Goal: Check status: Check status

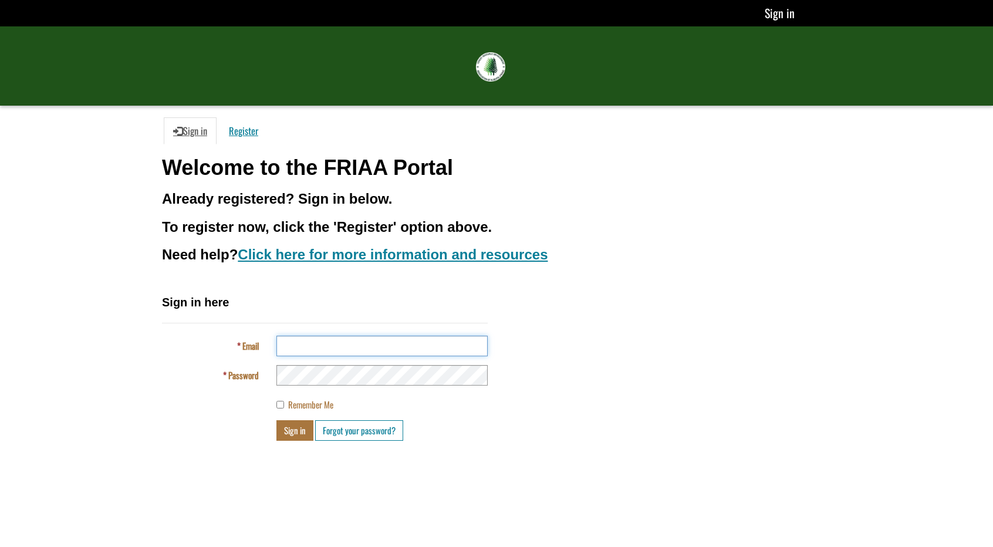
type input "**********"
click at [295, 431] on button "Sign in" at bounding box center [294, 430] width 37 height 21
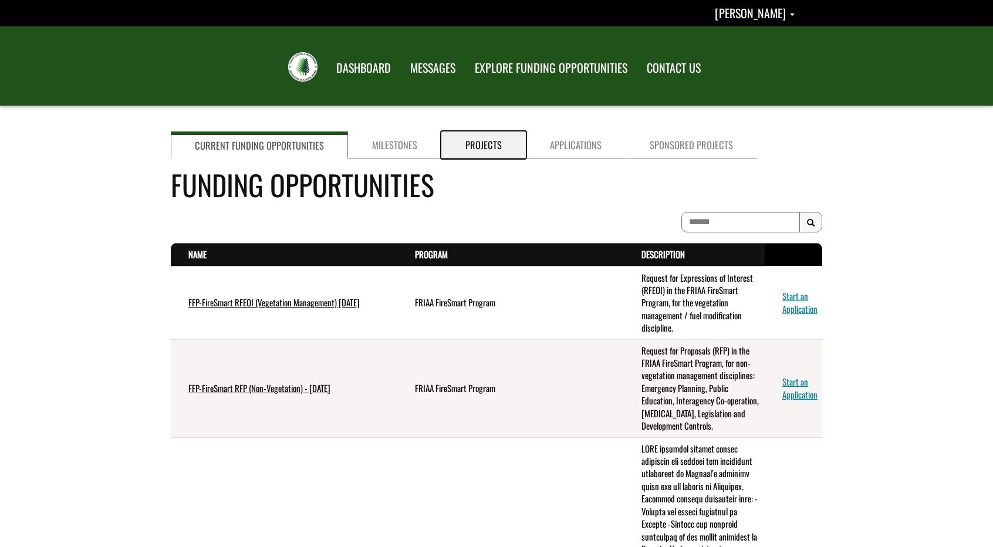
click at [458, 148] on link "Projects" at bounding box center [483, 144] width 85 height 27
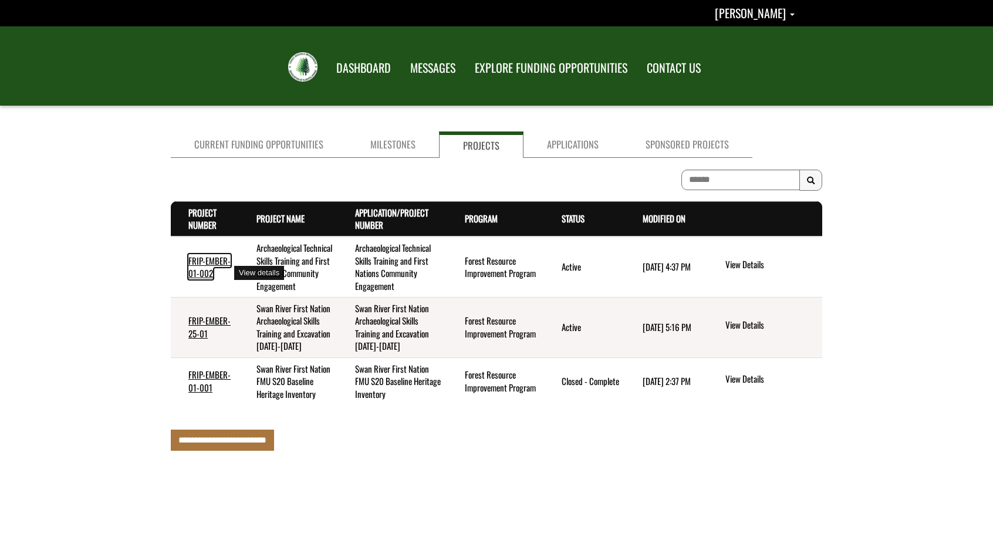
click at [201, 274] on link "FRIP-EMBER-01-002" at bounding box center [209, 266] width 42 height 25
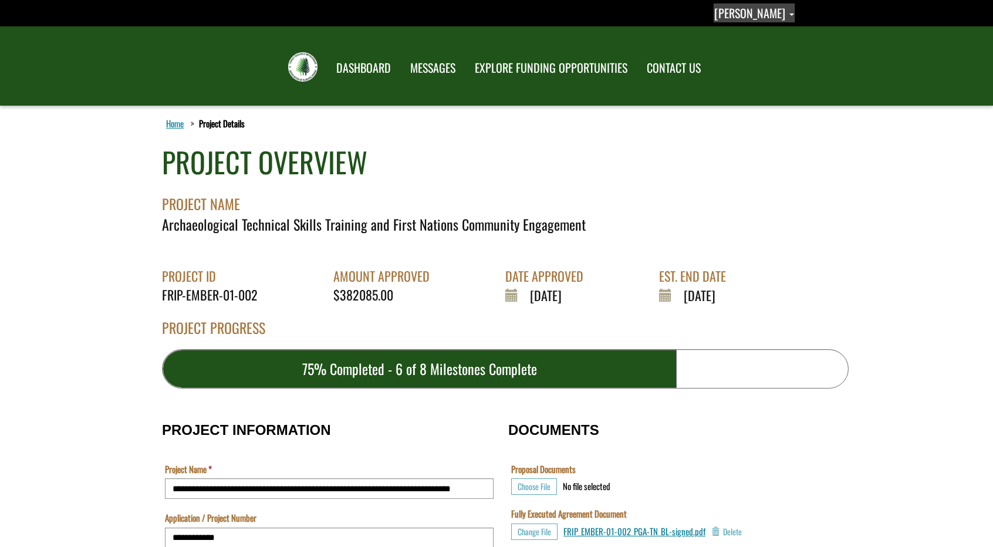
click at [779, 17] on span "Courtney Lakevold" at bounding box center [749, 13] width 71 height 18
click at [717, 62] on link "Sign out" at bounding box center [748, 62] width 91 height 16
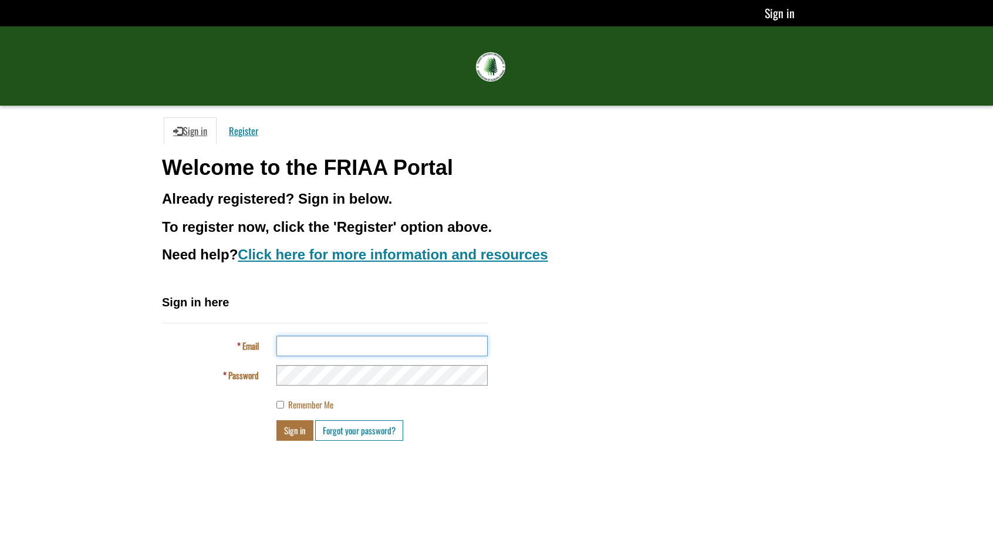
type input "**********"
click at [286, 429] on button "Sign in" at bounding box center [294, 430] width 37 height 21
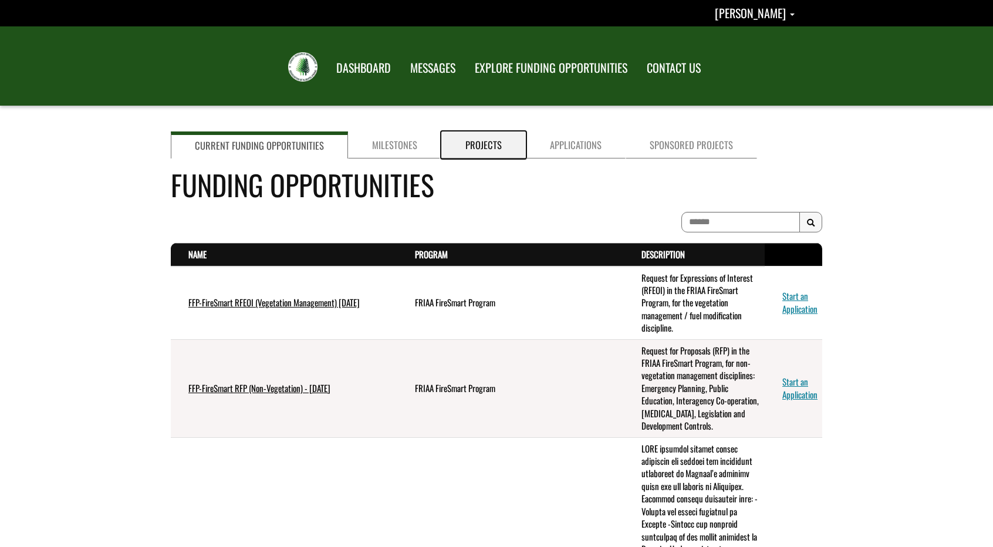
click at [473, 144] on link "Projects" at bounding box center [483, 144] width 85 height 27
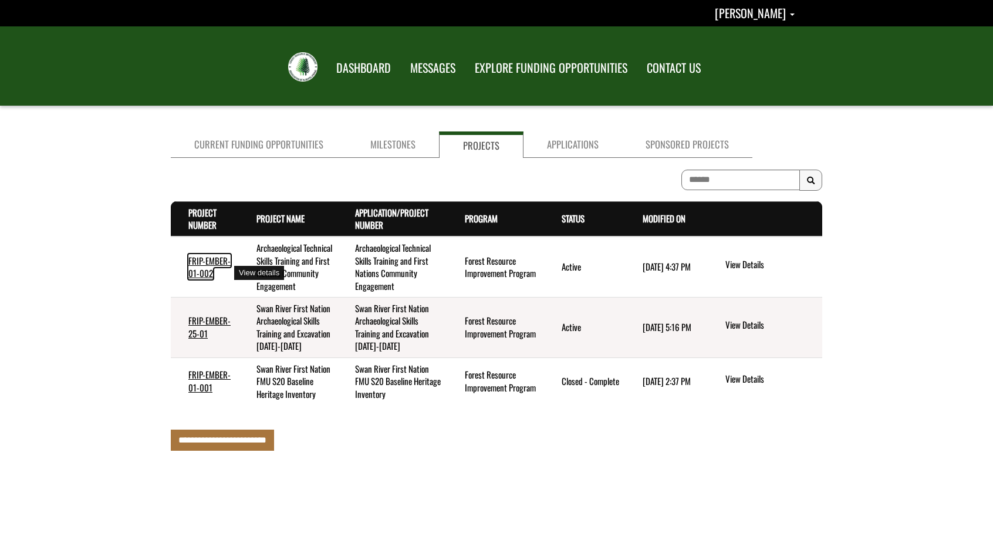
click at [198, 273] on link "FRIP-EMBER-01-002" at bounding box center [209, 266] width 42 height 25
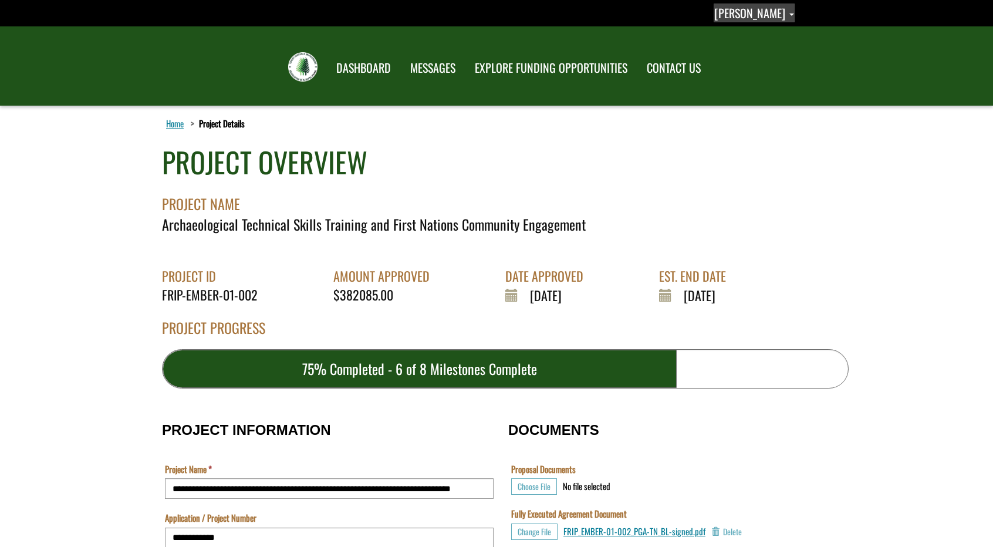
click at [779, 18] on span "Courtney Lakevold" at bounding box center [749, 13] width 71 height 18
click at [718, 59] on link "Sign out" at bounding box center [748, 62] width 91 height 16
